Goal: Information Seeking & Learning: Check status

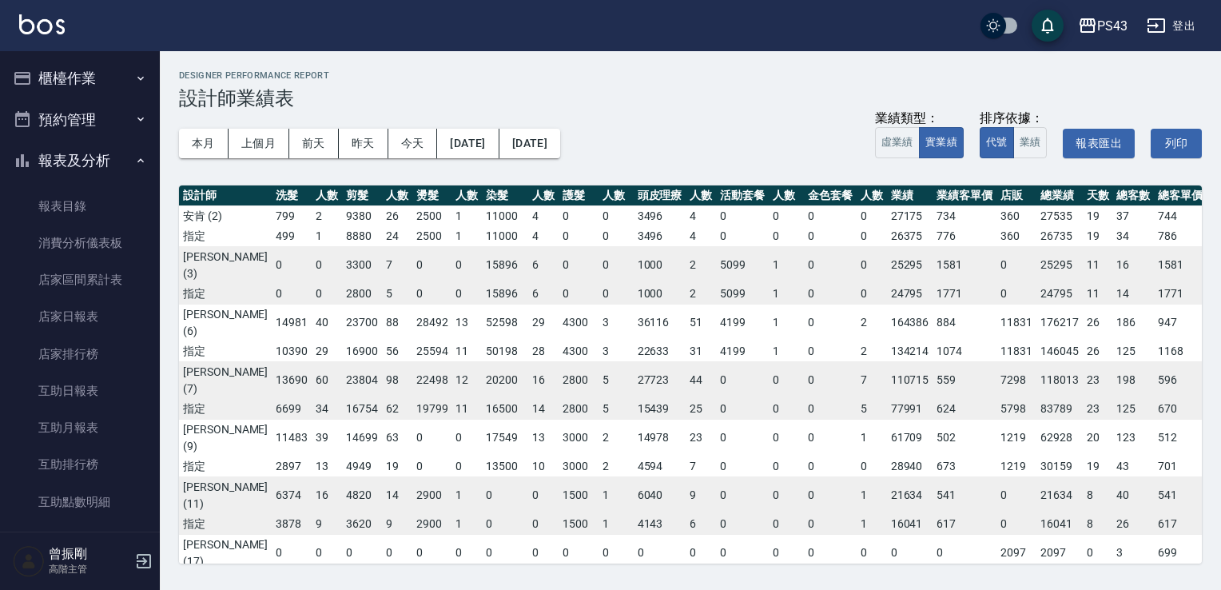
scroll to position [480, 0]
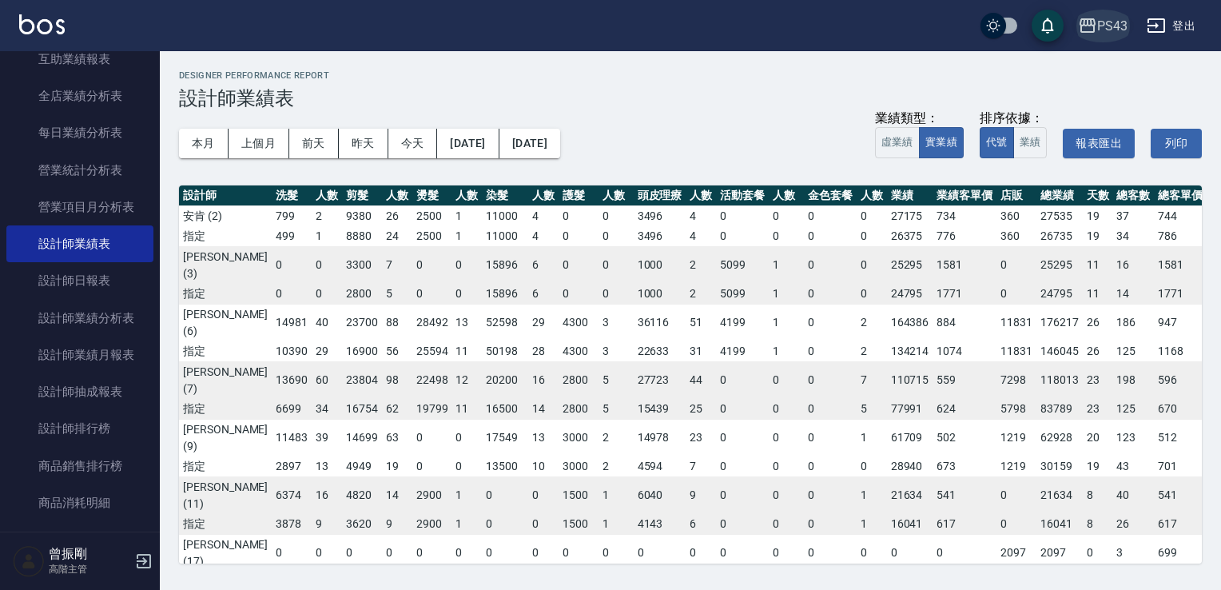
click at [1114, 28] on div "PS43" at bounding box center [1113, 26] width 30 height 20
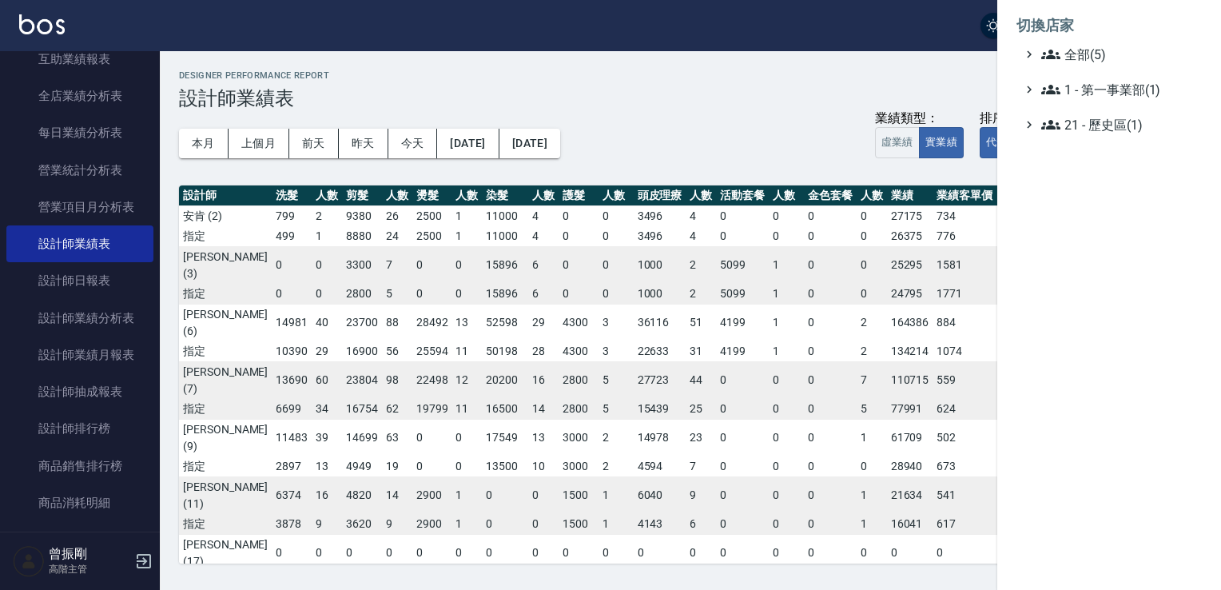
click at [1070, 67] on ul "全部(5) 1 - 第一事業部(1) 21 - 歷史區(1)" at bounding box center [1109, 90] width 185 height 90
click at [1062, 54] on span "全部(5)" at bounding box center [1119, 54] width 154 height 19
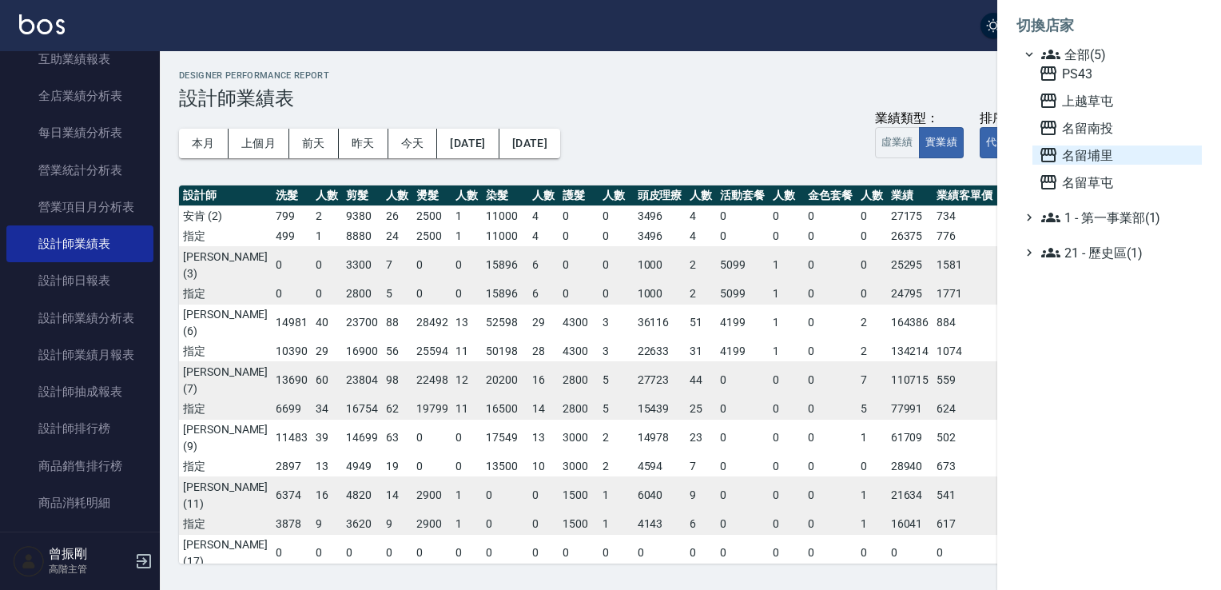
click at [1090, 158] on span "名留埔里" at bounding box center [1117, 154] width 157 height 19
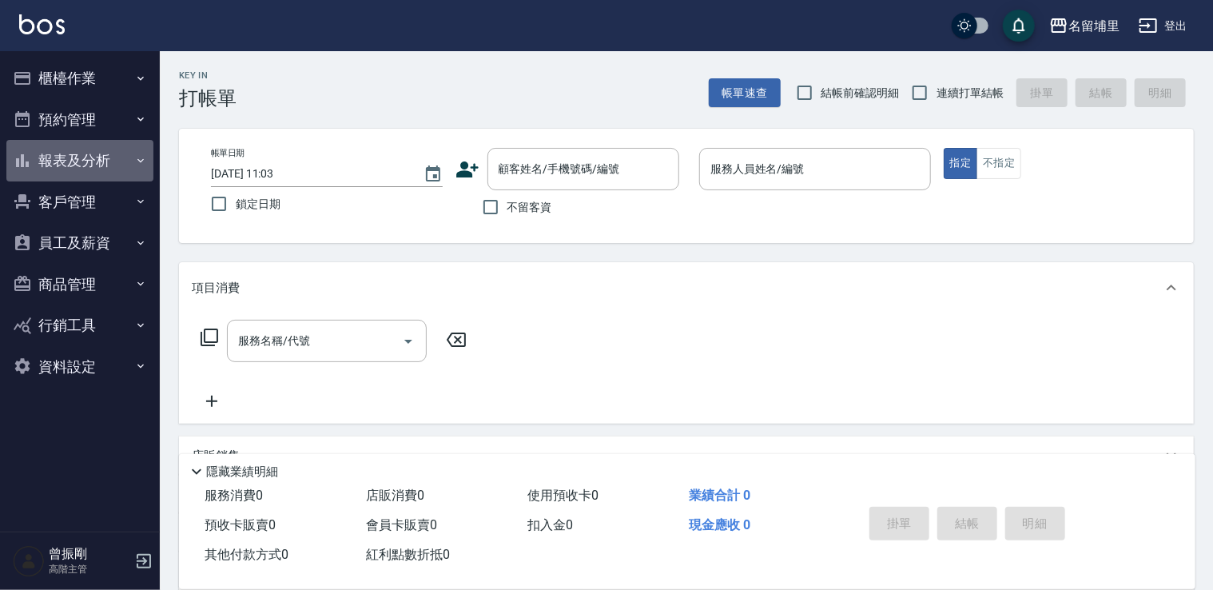
click at [87, 157] on button "報表及分析" at bounding box center [79, 161] width 147 height 42
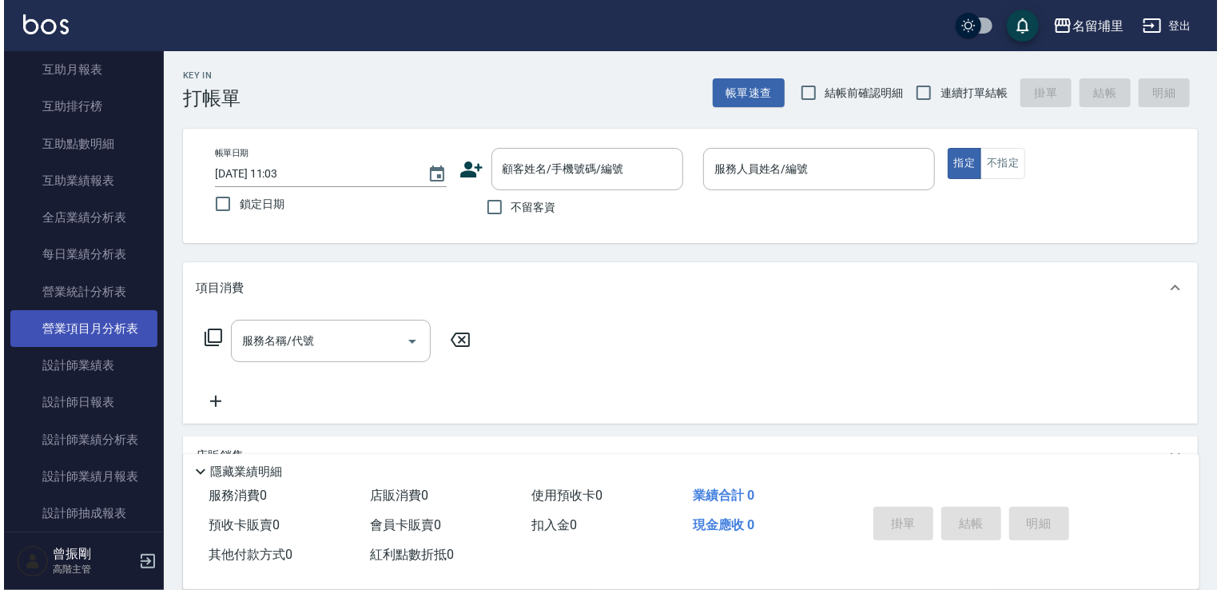
scroll to position [400, 0]
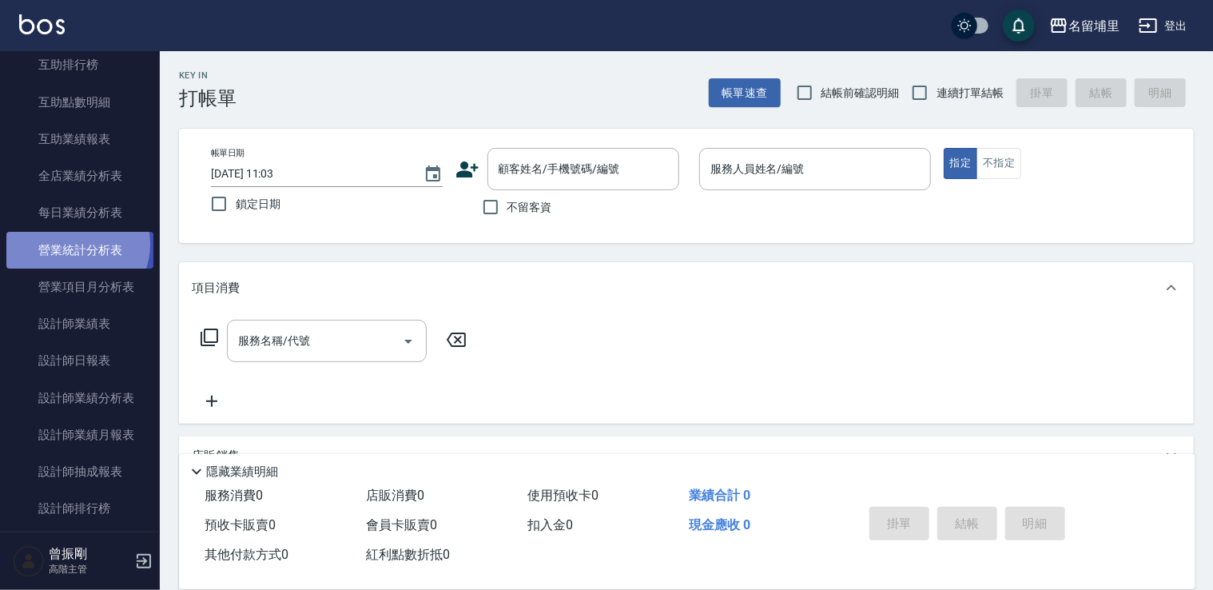
click at [76, 244] on link "營業統計分析表" at bounding box center [79, 250] width 147 height 37
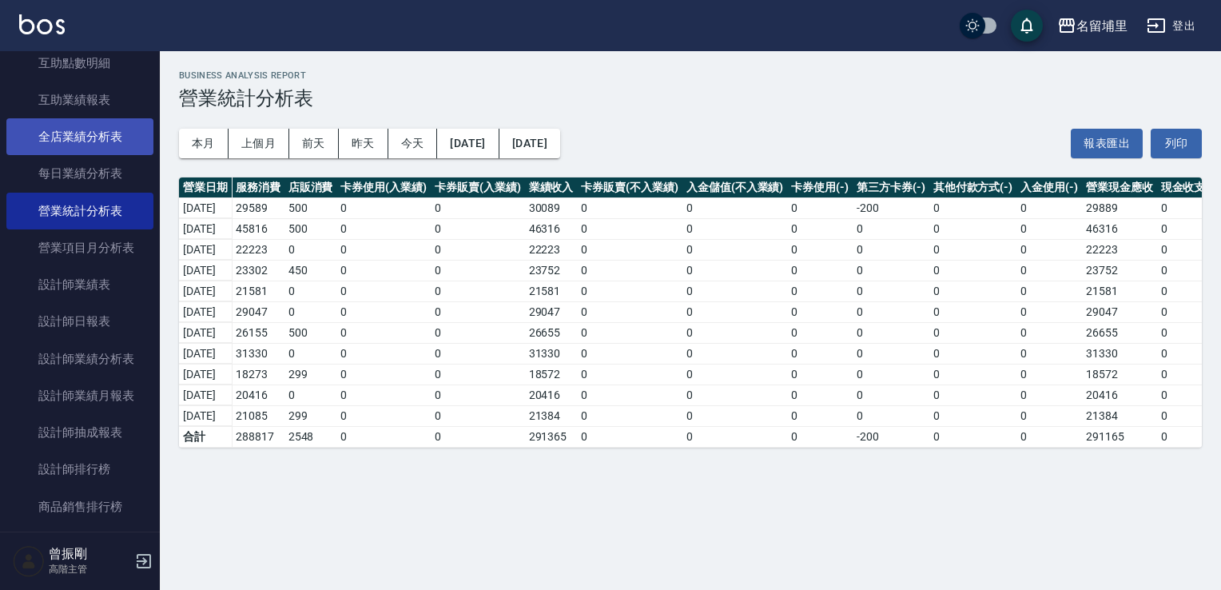
scroll to position [480, 0]
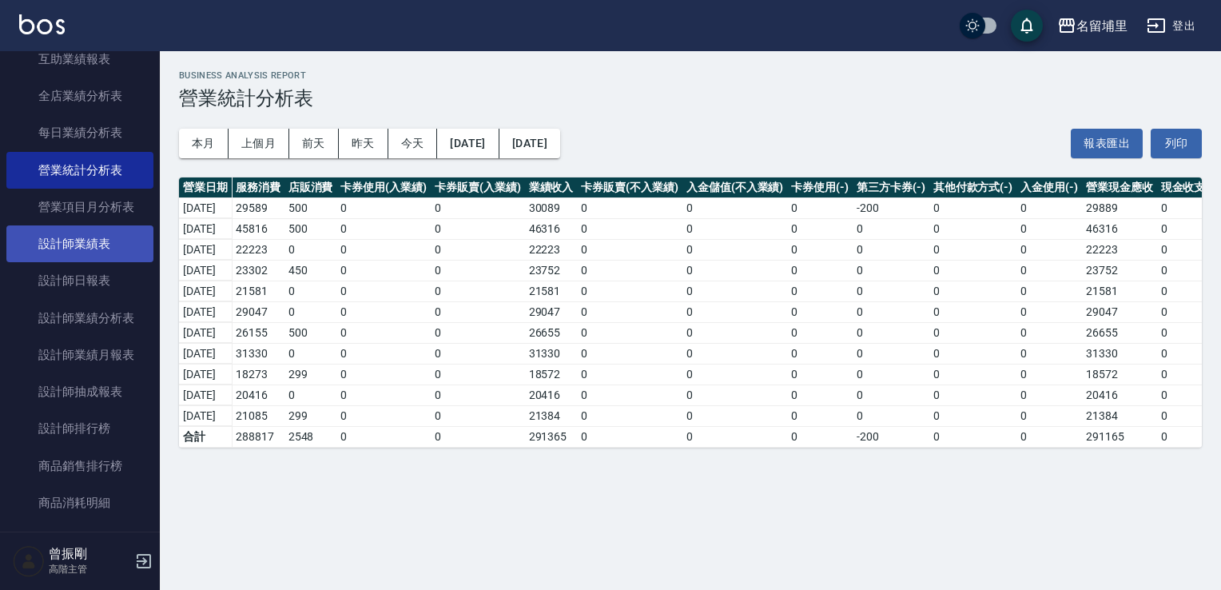
click at [96, 241] on link "設計師業績表" at bounding box center [79, 243] width 147 height 37
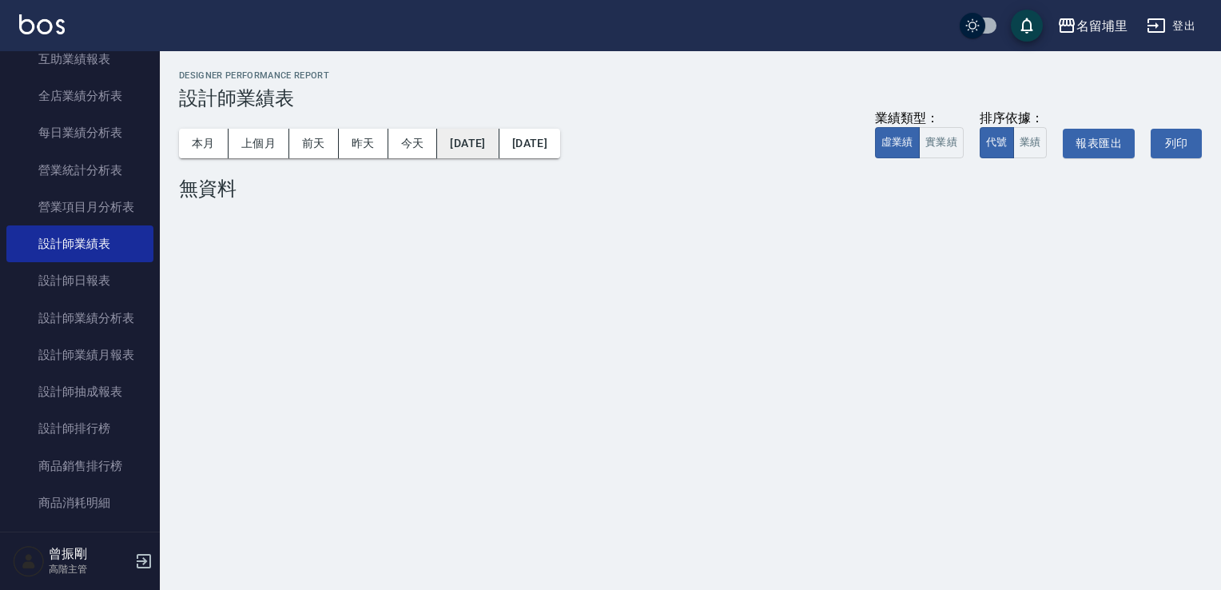
drag, startPoint x: 470, startPoint y: 158, endPoint x: 483, endPoint y: 152, distance: 14.3
click at [473, 158] on div "本月 上個月 前天 昨天 今天 [DATE] [DATE] 業績類型： 虛業績 實業績 排序依據： 代號 業績 報表匯出 列印" at bounding box center [690, 144] width 1023 height 68
click at [483, 152] on button "[DATE]" at bounding box center [468, 144] width 62 height 30
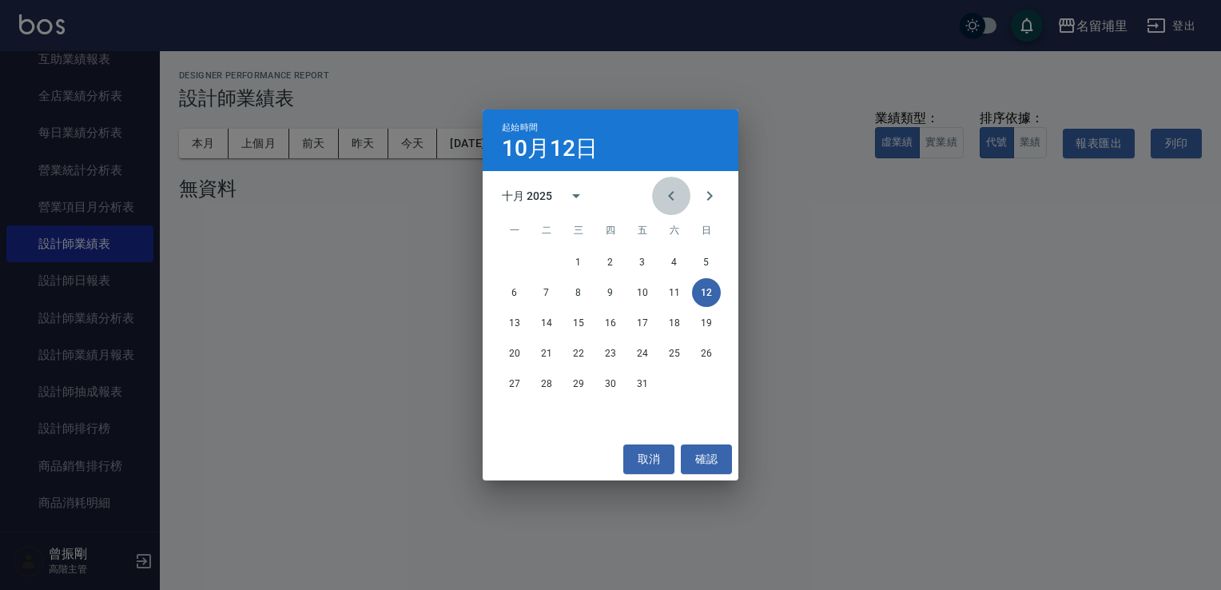
click at [662, 192] on icon "Previous month" at bounding box center [671, 195] width 19 height 19
click at [514, 253] on button "1" at bounding box center [514, 262] width 29 height 29
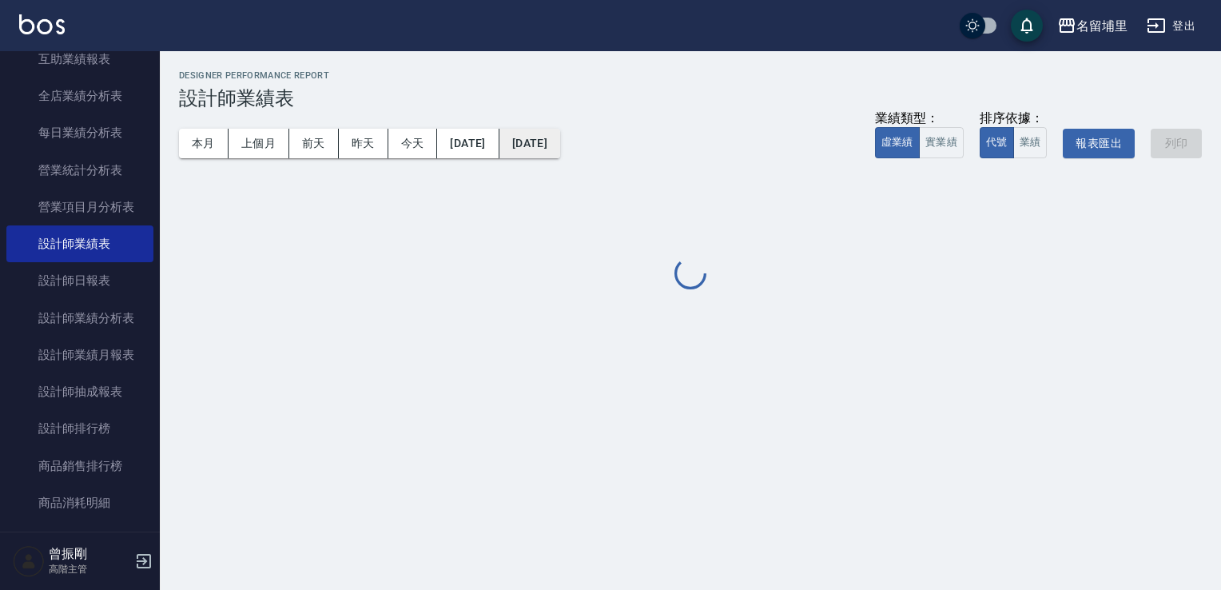
click at [560, 149] on button "[DATE]" at bounding box center [530, 144] width 61 height 30
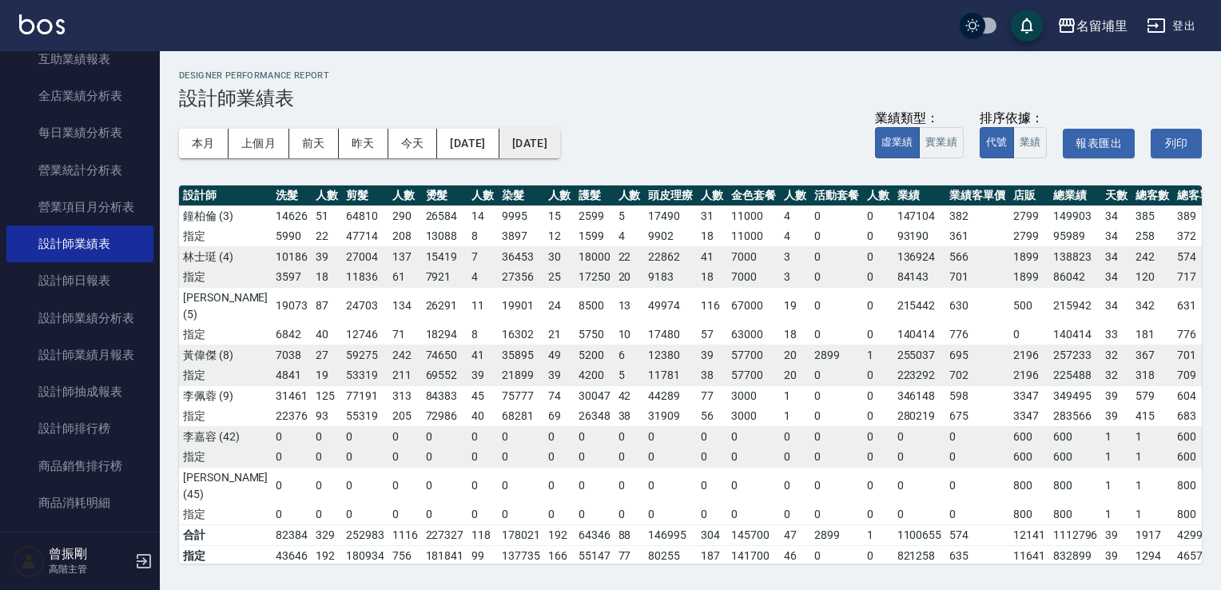
click at [560, 147] on button "[DATE]" at bounding box center [530, 144] width 61 height 30
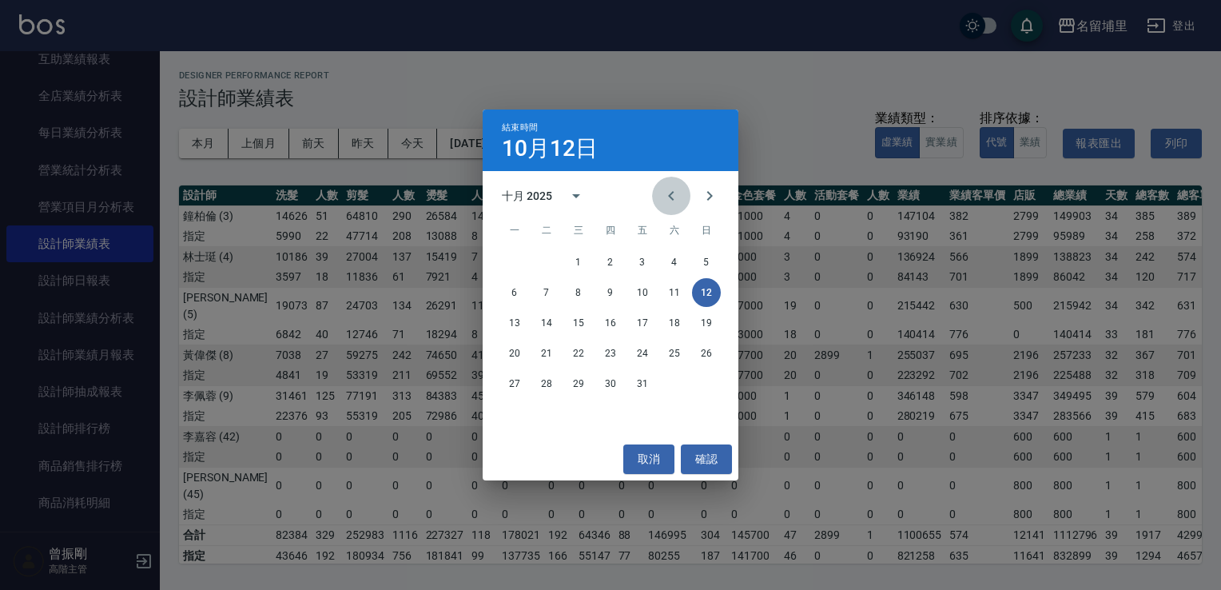
click at [677, 200] on icon "Previous month" at bounding box center [671, 195] width 19 height 19
click at [552, 388] on button "30" at bounding box center [546, 383] width 29 height 29
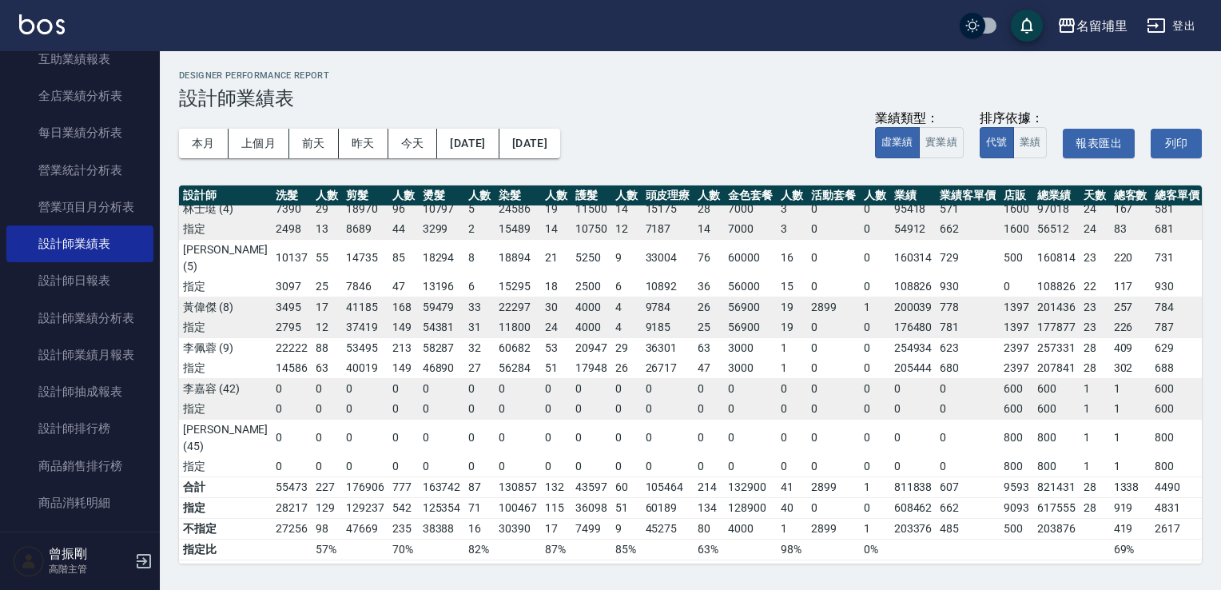
scroll to position [70, 0]
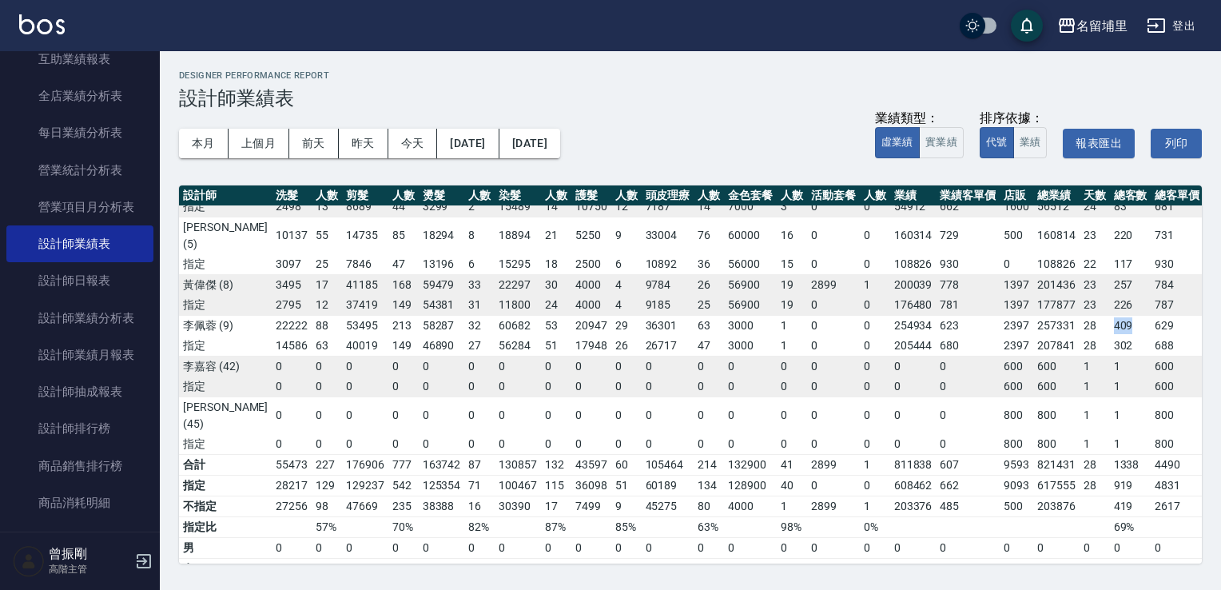
drag, startPoint x: 1105, startPoint y: 305, endPoint x: 1140, endPoint y: 297, distance: 36.1
click at [1140, 315] on td "409" at bounding box center [1131, 325] width 42 height 21
click at [948, 147] on button "實業績" at bounding box center [941, 142] width 45 height 31
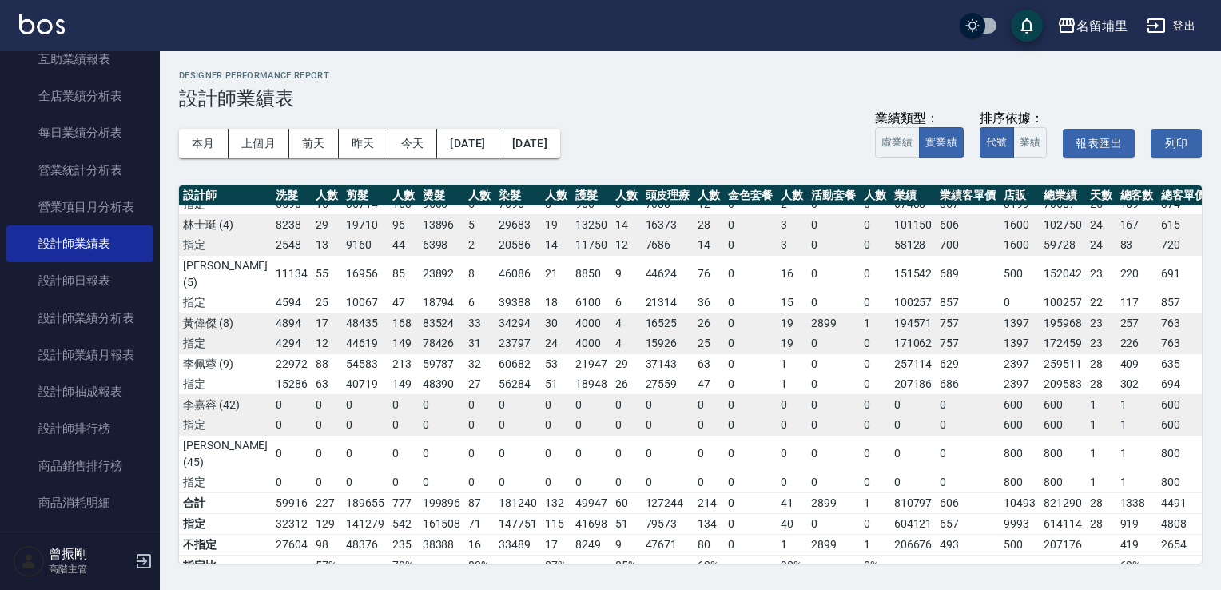
scroll to position [0, 0]
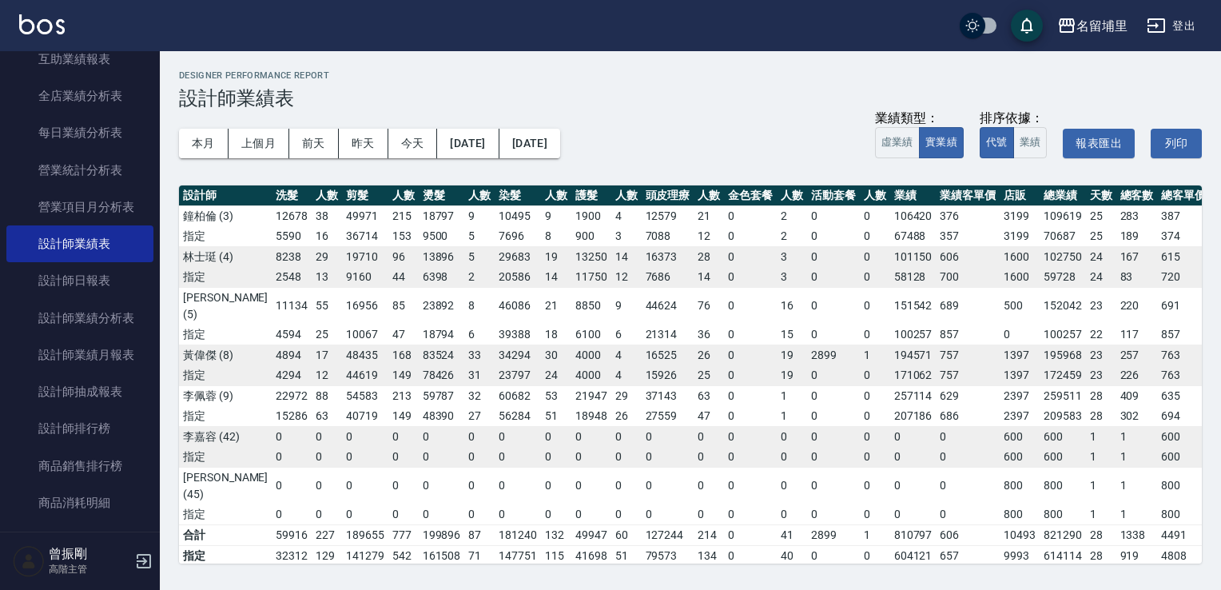
click at [1193, 26] on button "登出" at bounding box center [1172, 26] width 62 height 30
